Goal: Task Accomplishment & Management: Manage account settings

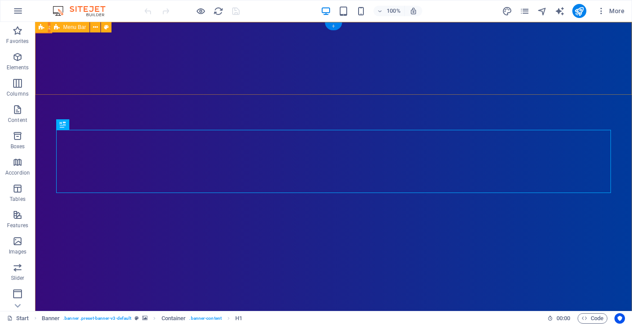
click at [332, 25] on div "+" at bounding box center [333, 26] width 17 height 8
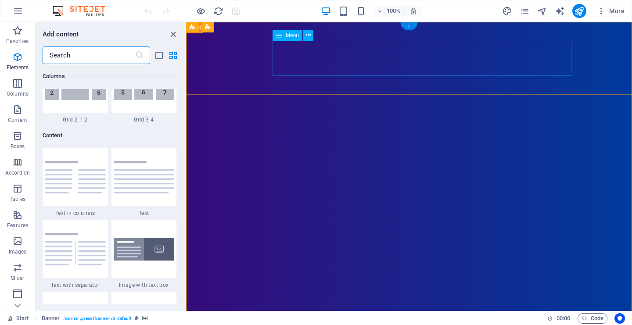
scroll to position [1536, 0]
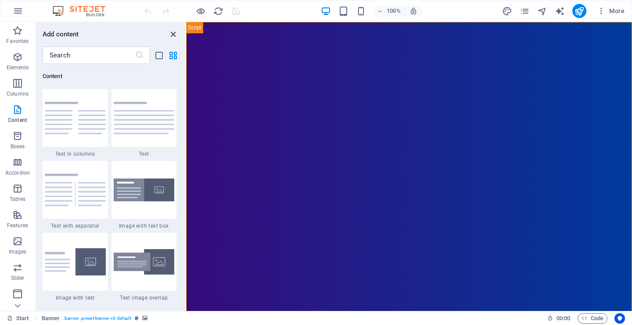
click at [173, 35] on icon "close panel" at bounding box center [173, 34] width 10 height 10
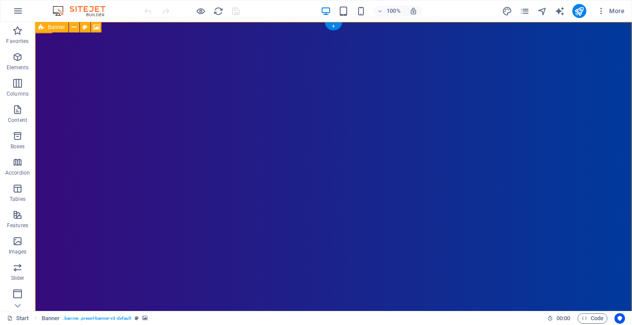
click at [40, 27] on icon at bounding box center [42, 27] width 6 height 11
click at [61, 27] on span "Banner" at bounding box center [56, 27] width 17 height 5
select select "vh"
select select "header"
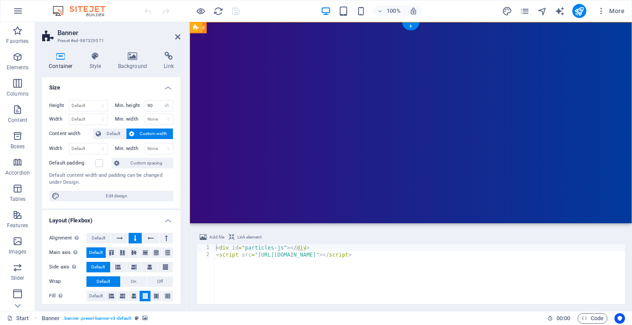
scroll to position [0, 0]
click at [90, 65] on h4 "Style" at bounding box center [97, 61] width 29 height 18
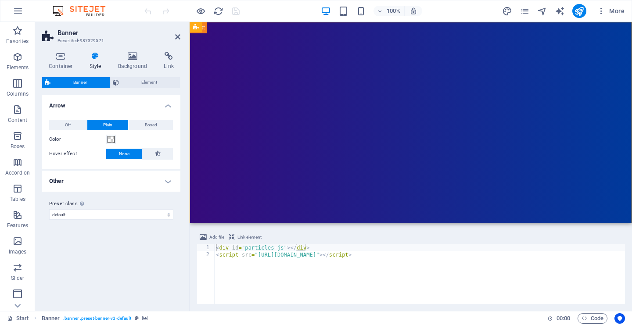
click at [140, 71] on div "Container Style Background Link Size Height Default px rem % vh vw Min. height …" at bounding box center [111, 178] width 138 height 252
click at [136, 64] on h4 "Background" at bounding box center [134, 61] width 46 height 18
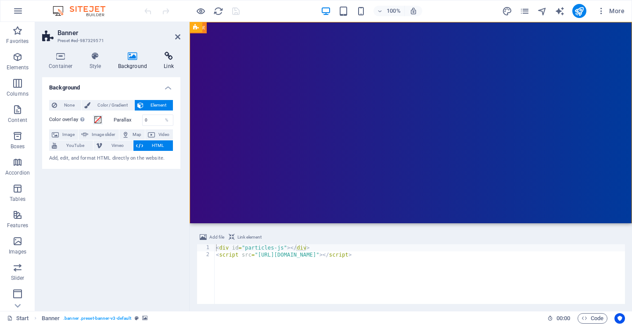
click at [162, 62] on h4 "Link" at bounding box center [168, 61] width 23 height 18
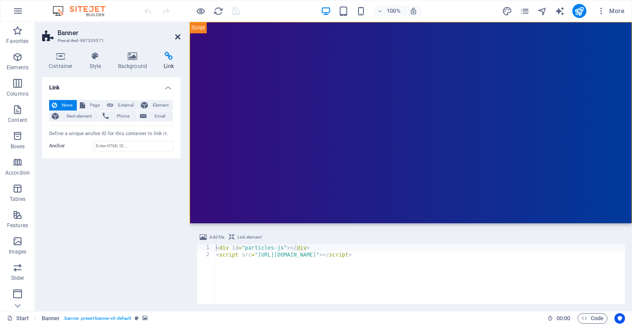
click at [179, 35] on icon at bounding box center [177, 36] width 5 height 7
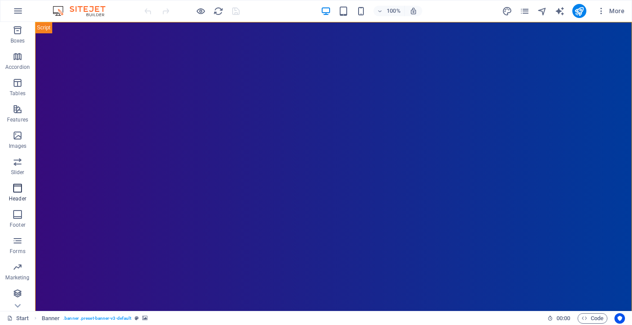
scroll to position [106, 0]
click at [20, 218] on icon "button" at bounding box center [17, 214] width 11 height 11
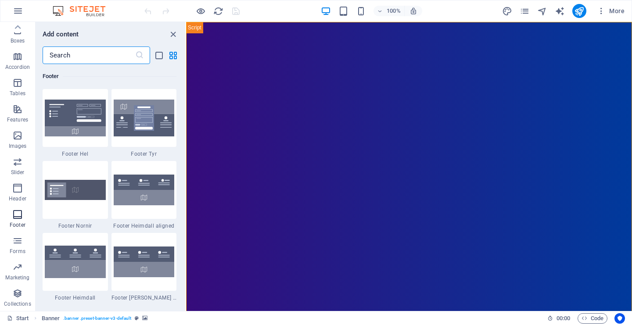
scroll to position [5810, 0]
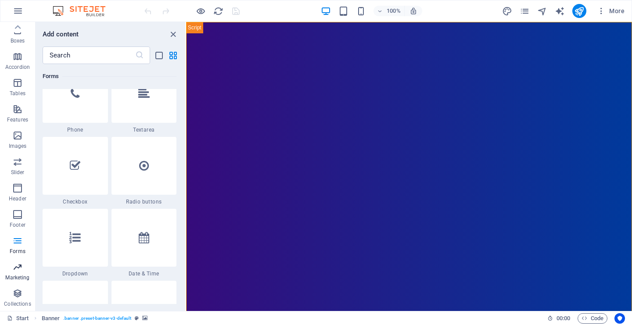
click at [18, 277] on p "Marketing" at bounding box center [17, 277] width 24 height 7
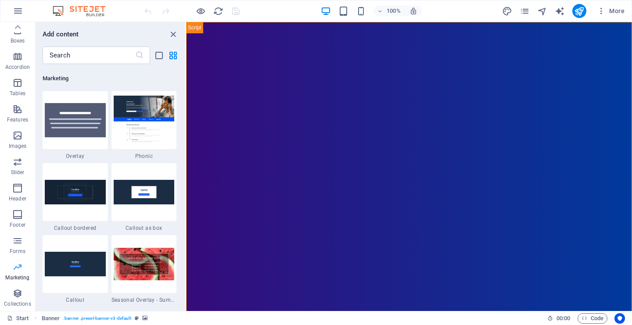
scroll to position [7149, 0]
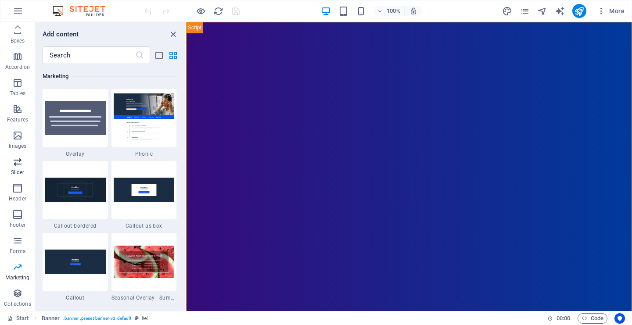
click at [14, 163] on icon "button" at bounding box center [17, 162] width 11 height 11
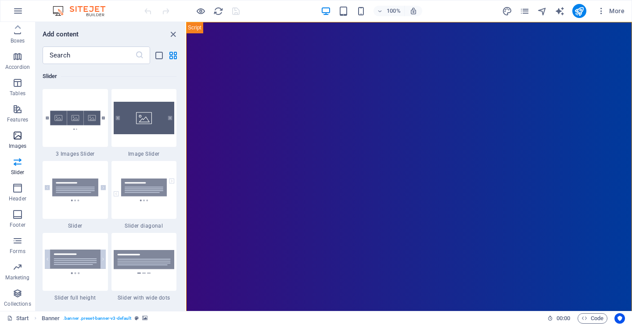
click at [15, 143] on p "Images" at bounding box center [18, 146] width 18 height 7
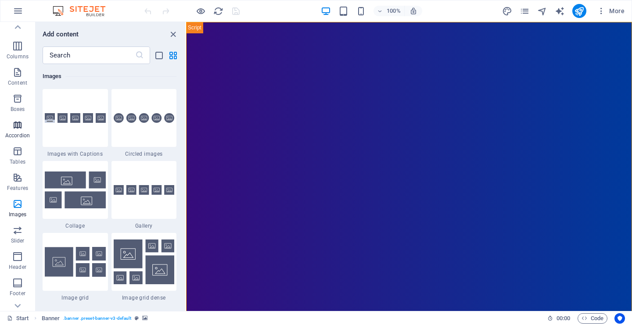
scroll to position [36, 0]
click at [23, 129] on icon "button" at bounding box center [17, 126] width 11 height 11
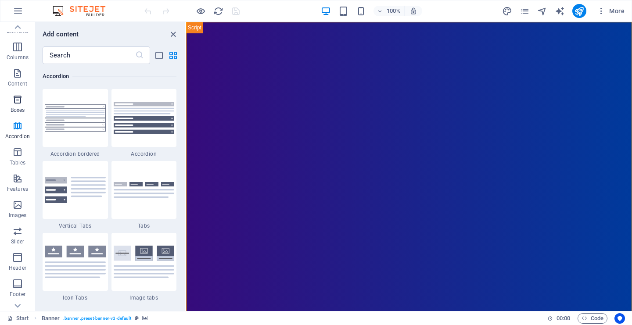
click at [18, 107] on p "Boxes" at bounding box center [18, 110] width 14 height 7
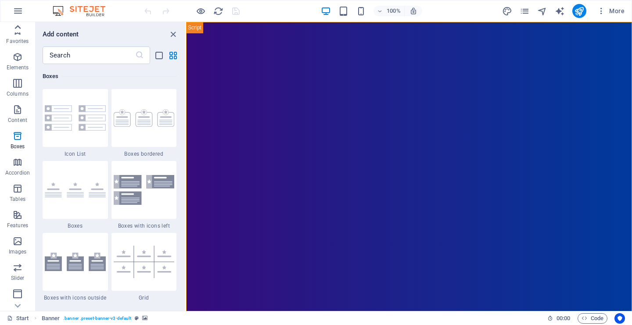
scroll to position [0, 0]
click at [15, 10] on icon "button" at bounding box center [18, 11] width 11 height 11
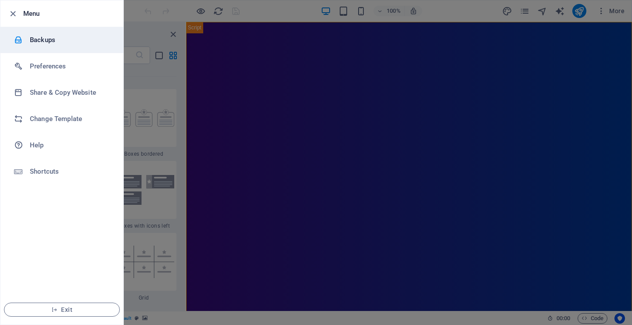
click at [48, 39] on h6 "Backups" at bounding box center [70, 40] width 81 height 11
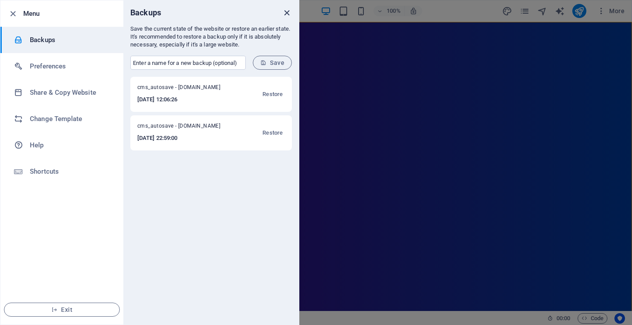
click at [286, 12] on icon "close" at bounding box center [287, 13] width 10 height 10
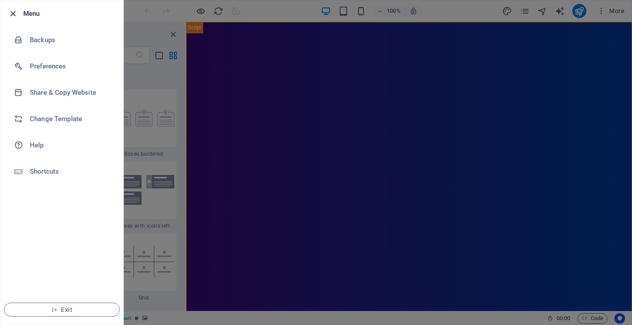
click at [11, 13] on icon "button" at bounding box center [13, 14] width 10 height 10
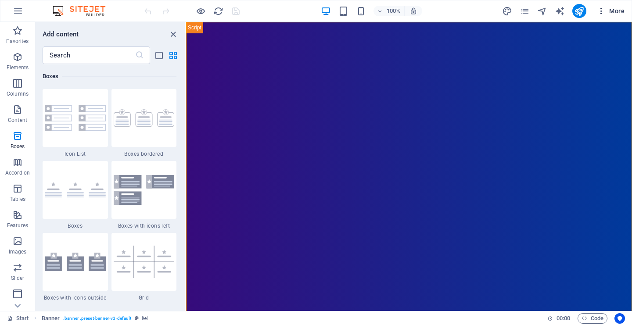
click at [605, 12] on icon "button" at bounding box center [601, 11] width 9 height 9
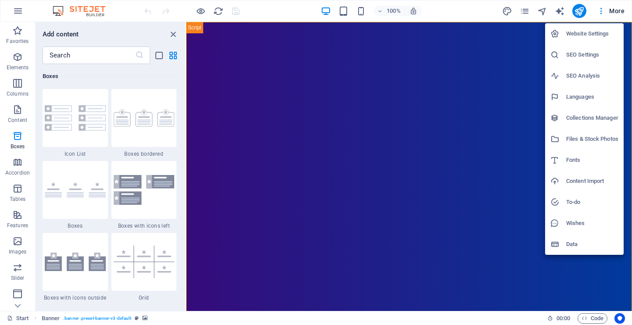
click at [587, 36] on h6 "Website Settings" at bounding box center [592, 34] width 52 height 11
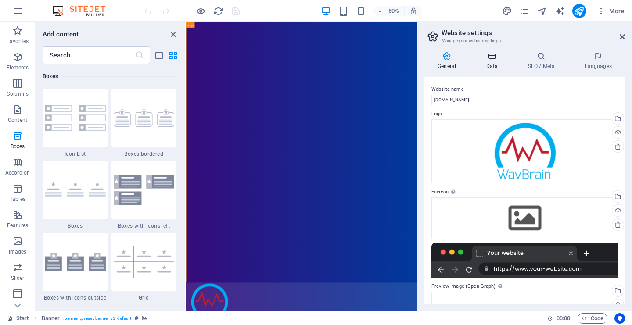
click at [492, 61] on h4 "Data" at bounding box center [494, 61] width 42 height 18
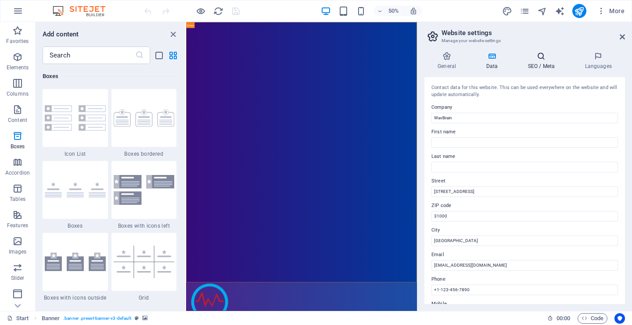
scroll to position [-1, 0]
click at [540, 61] on h4 "SEO / Meta" at bounding box center [542, 61] width 57 height 18
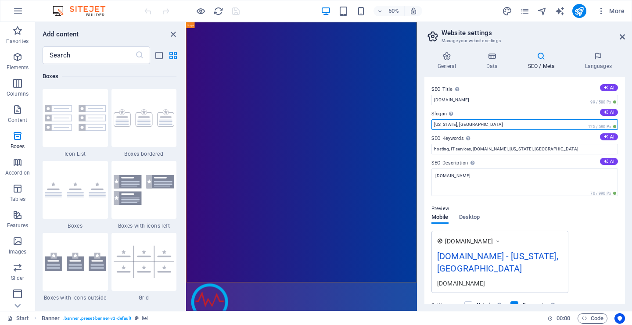
click at [470, 123] on input "[US_STATE], [GEOGRAPHIC_DATA]" at bounding box center [524, 124] width 187 height 11
click at [473, 124] on input "[US_STATE], [GEOGRAPHIC_DATA]" at bounding box center [524, 124] width 187 height 11
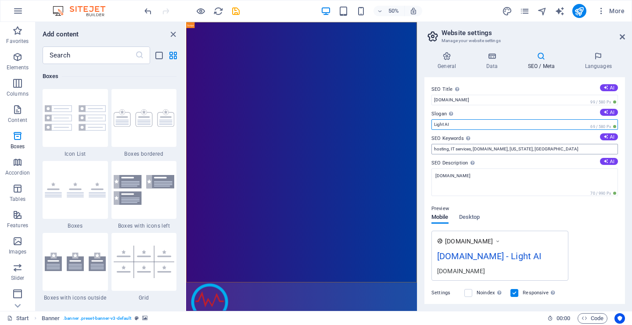
type input "Light AI"
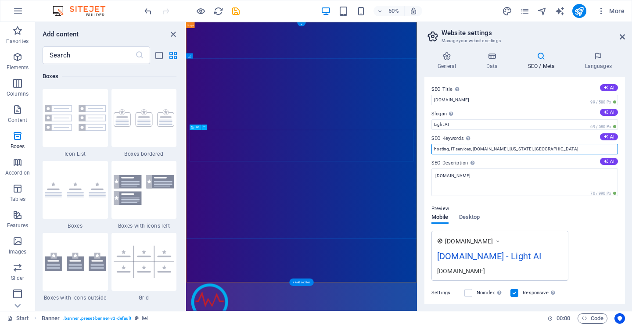
drag, startPoint x: 714, startPoint y: 172, endPoint x: 599, endPoint y: 265, distance: 148.9
click at [516, 151] on input "hosting, IT services, [DOMAIN_NAME], [US_STATE], [GEOGRAPHIC_DATA]" at bounding box center [524, 149] width 187 height 11
type input "drowsiness, EEG, light AI, physiological data"
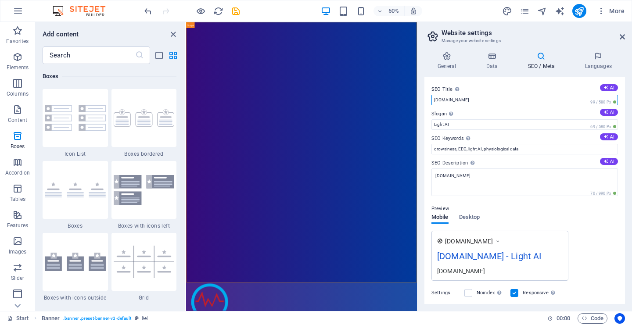
click at [467, 102] on input "[DOMAIN_NAME]" at bounding box center [524, 100] width 187 height 11
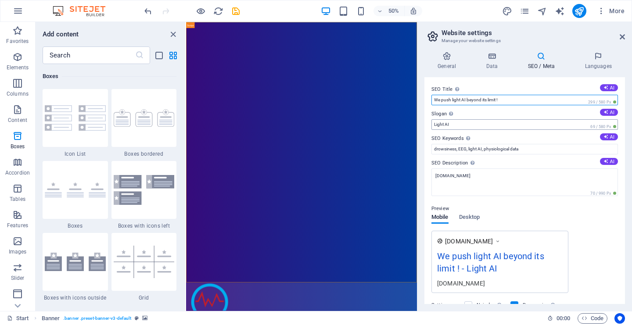
type input "We push light AI beyond its limit !"
click at [460, 126] on input "Light AI" at bounding box center [524, 124] width 187 height 11
drag, startPoint x: 462, startPoint y: 125, endPoint x: 420, endPoint y: 123, distance: 41.7
click at [420, 123] on div "General Data SEO / Meta Languages Website name [DOMAIN_NAME] Logo Drag files he…" at bounding box center [524, 178] width 215 height 266
click at [598, 61] on h4 "Languages" at bounding box center [598, 61] width 54 height 18
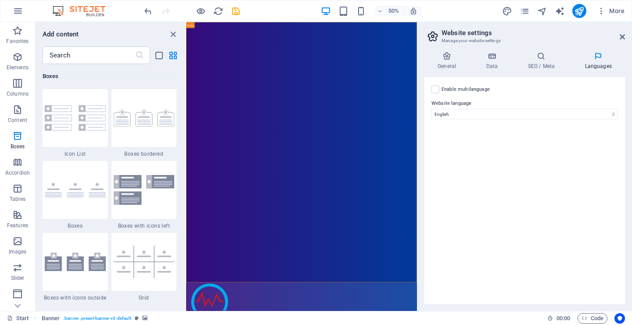
click at [448, 90] on label "Enable multilanguage To disable multilanguage delete all languages until only o…" at bounding box center [465, 89] width 48 height 11
click at [0, 0] on input "Enable multilanguage To disable multilanguage delete all languages until only o…" at bounding box center [0, 0] width 0 height 0
click at [478, 150] on label "Language" at bounding box center [531, 146] width 159 height 11
click at [478, 151] on select "Abkhazian Afar Afrikaans Akan Albanian Amharic Arabic Aragonese Armenian Assame…" at bounding box center [525, 156] width 146 height 11
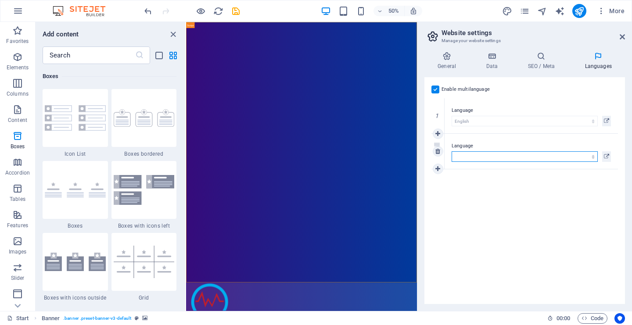
select select "49"
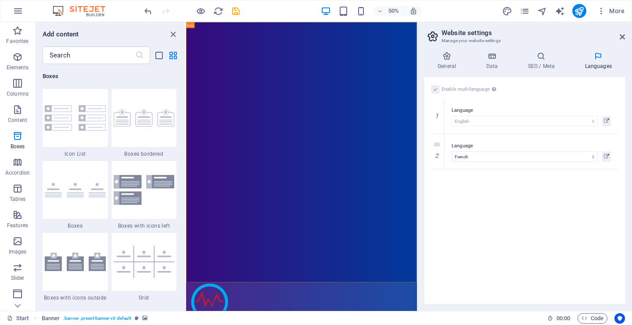
click at [549, 211] on div "Enable multilanguage To disable multilanguage delete all languages until only o…" at bounding box center [524, 190] width 201 height 227
click at [622, 36] on icon at bounding box center [622, 36] width 5 height 7
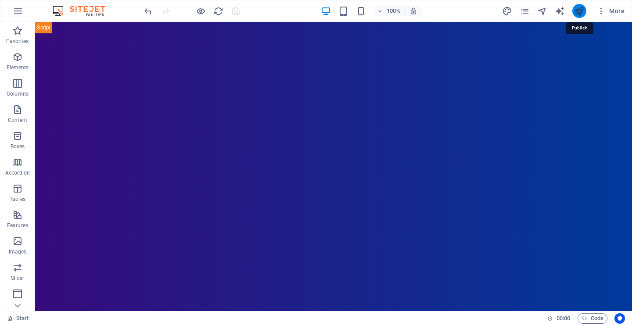
click at [580, 13] on icon "publish" at bounding box center [579, 11] width 10 height 10
